Goal: Information Seeking & Learning: Understand process/instructions

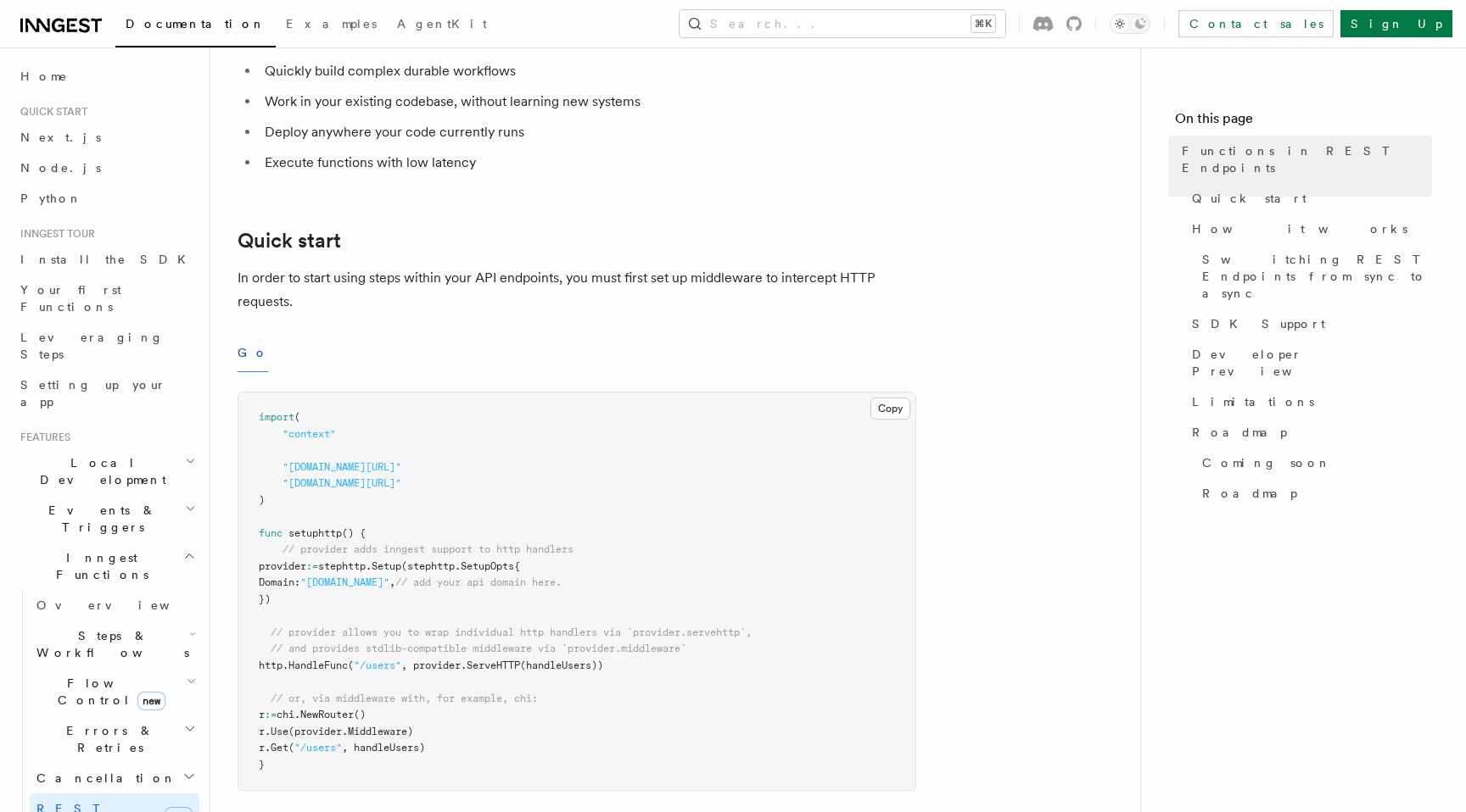
scroll to position [388, 0]
click at [244, 355] on button "Go" at bounding box center [253, 356] width 31 height 38
click at [247, 364] on button "Go" at bounding box center [253, 356] width 31 height 38
click at [244, 371] on button "Go" at bounding box center [253, 356] width 31 height 38
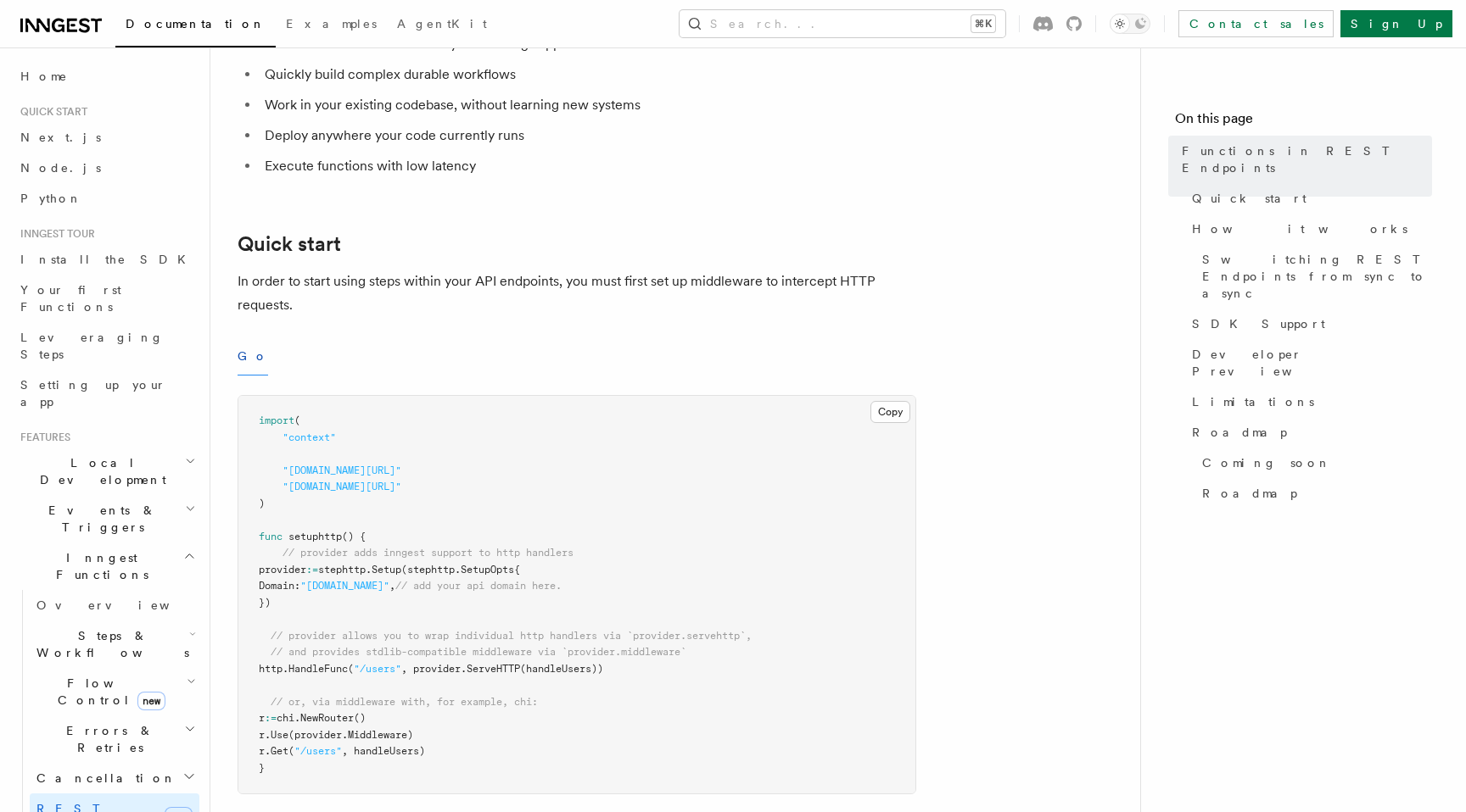
click at [246, 365] on button "Go" at bounding box center [253, 356] width 31 height 38
click at [248, 371] on button "Go" at bounding box center [253, 356] width 31 height 38
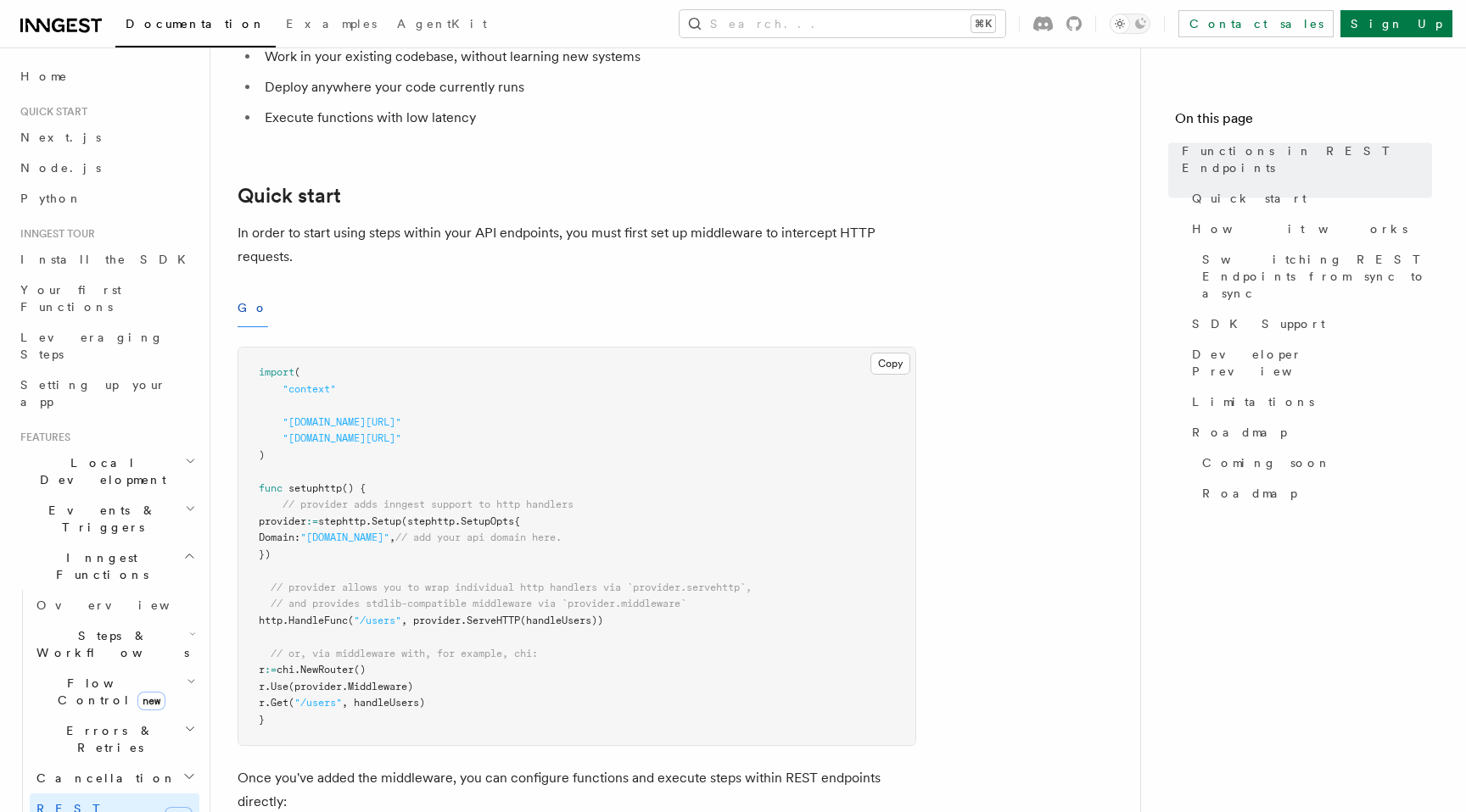
scroll to position [436, 0]
click at [244, 312] on button "Go" at bounding box center [253, 309] width 31 height 38
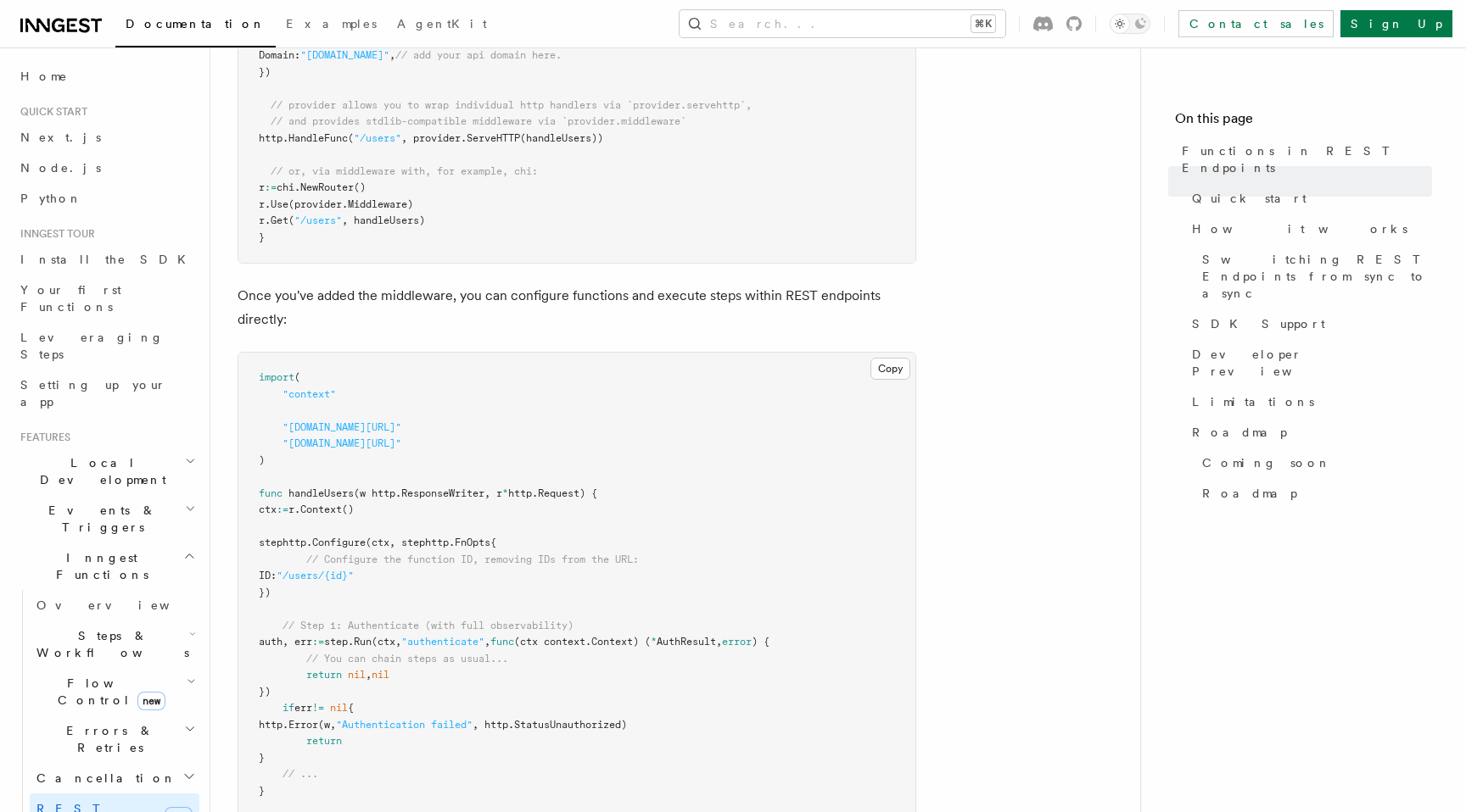
scroll to position [921, 0]
